Goal: Information Seeking & Learning: Compare options

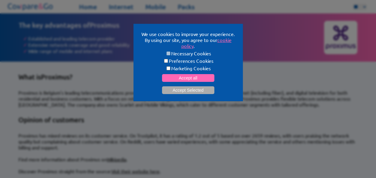
click at [186, 79] on button "Accept all" at bounding box center [188, 78] width 52 height 8
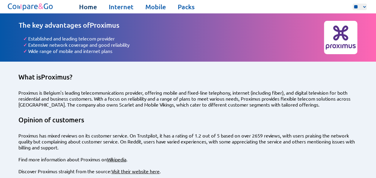
click at [85, 7] on link "Home" at bounding box center [88, 7] width 18 height 8
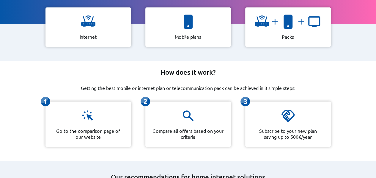
scroll to position [89, 0]
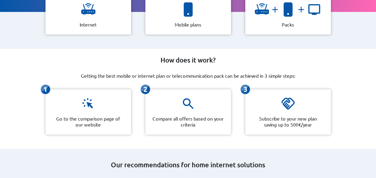
click at [86, 104] on img at bounding box center [88, 103] width 14 height 14
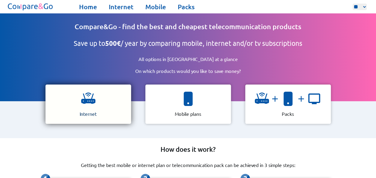
click at [90, 100] on img at bounding box center [88, 99] width 14 height 14
